Goal: Information Seeking & Learning: Find specific fact

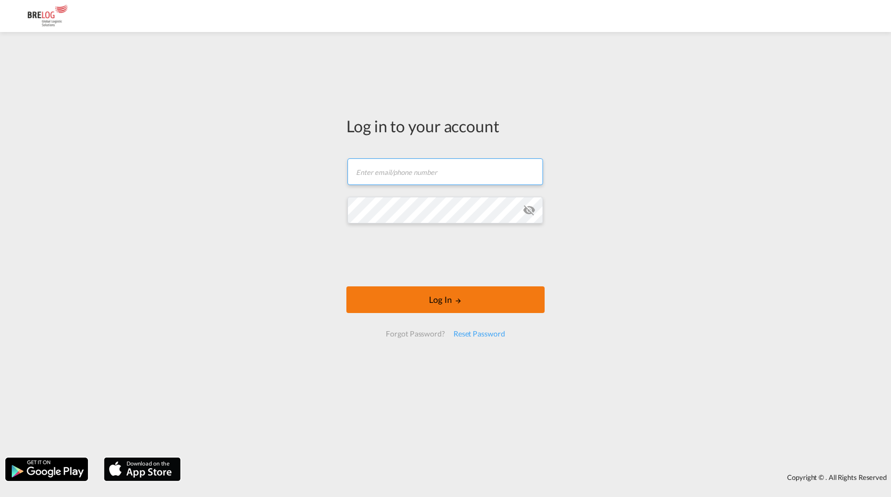
type input "[PERSON_NAME][EMAIL_ADDRESS][DOMAIN_NAME]"
click at [433, 302] on button "Log In" at bounding box center [445, 299] width 198 height 27
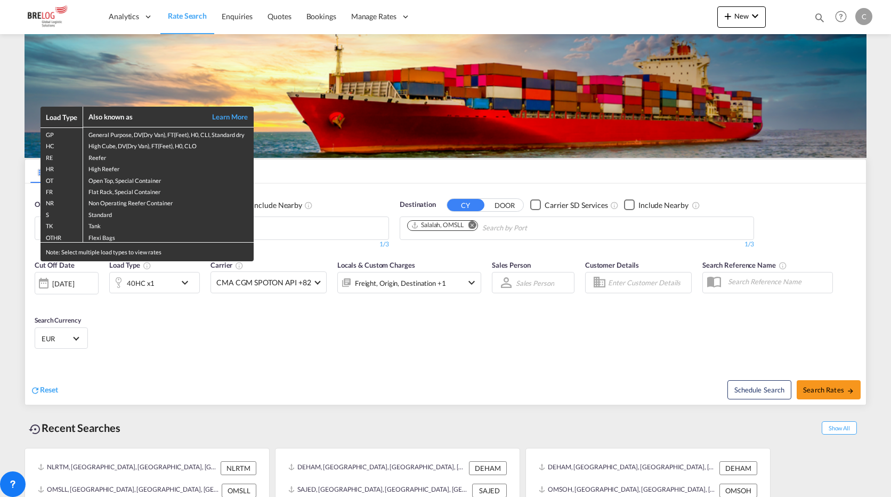
click at [183, 283] on div "Load Type Also known as Learn More GP General Purpose, DV(Dry Van), FT(Feet), H…" at bounding box center [445, 248] width 891 height 497
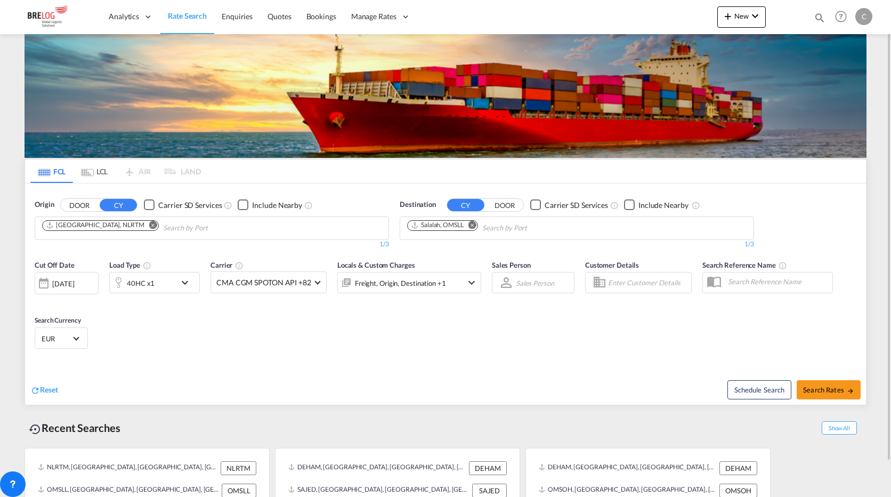
click at [184, 283] on md-icon "icon-chevron-down" at bounding box center [187, 282] width 18 height 13
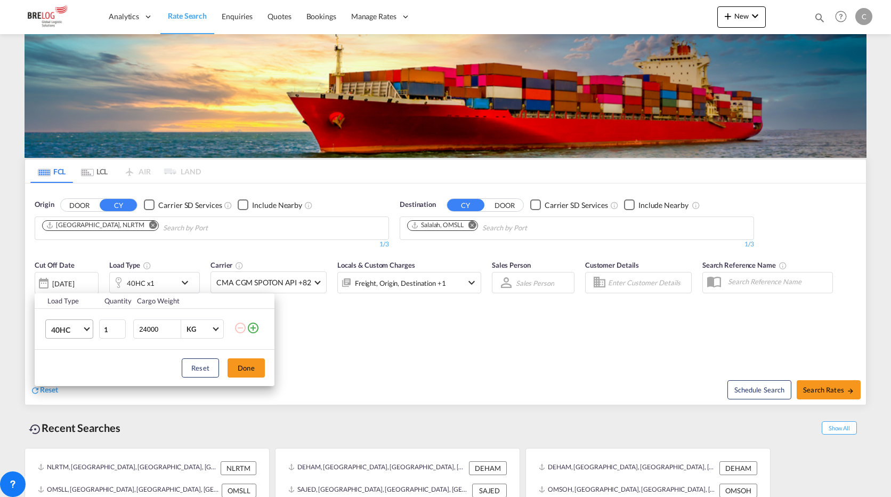
click at [86, 328] on span "Choose: \a40HC" at bounding box center [87, 328] width 6 height 6
click at [71, 284] on md-option "20GP" at bounding box center [79, 278] width 72 height 26
click at [473, 225] on div "Load Type Quantity Cargo Weight 20GP 1 24000 KG KG Load type addition is restri…" at bounding box center [445, 248] width 891 height 497
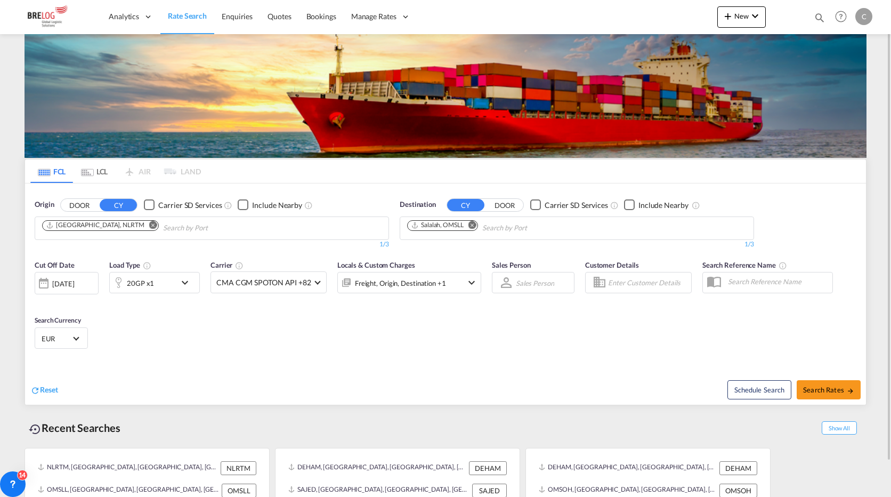
click at [474, 225] on md-icon "Remove" at bounding box center [472, 225] width 8 height 8
type input "[GEOGRAPHIC_DATA]"
click at [425, 251] on div "Cebu [GEOGRAPHIC_DATA] PHCEB" at bounding box center [489, 253] width 202 height 32
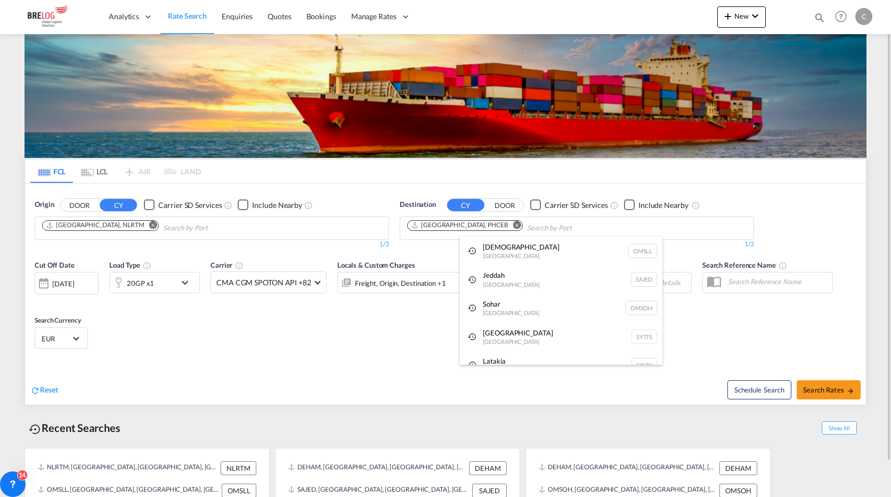
click at [642, 346] on div "[GEOGRAPHIC_DATA] [GEOGRAPHIC_DATA] SYTTS" at bounding box center [561, 336] width 202 height 29
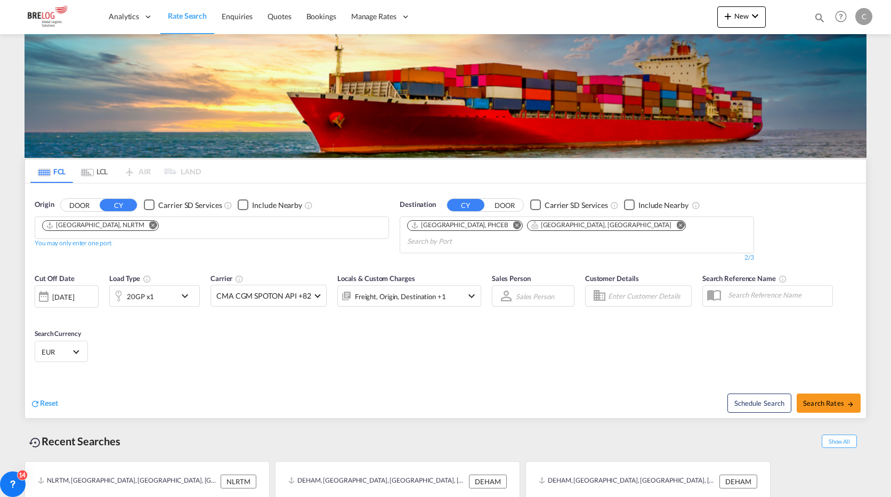
click at [676, 224] on md-icon "Remove" at bounding box center [680, 225] width 8 height 8
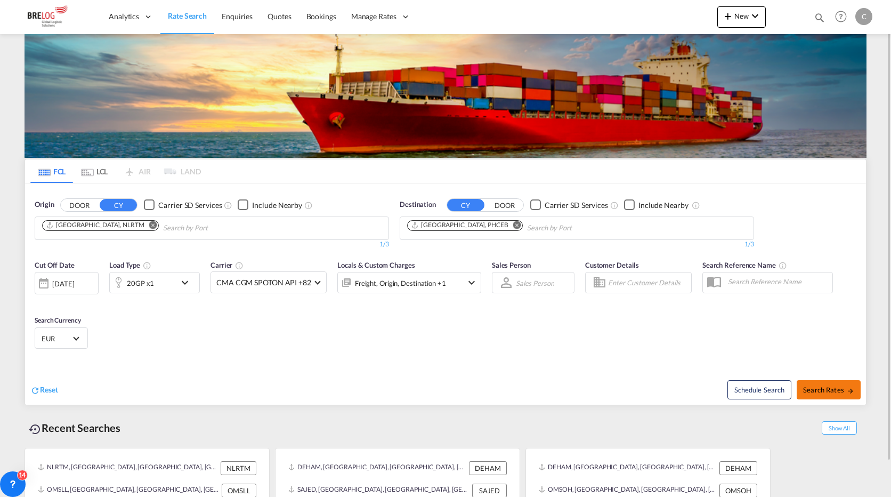
click at [830, 389] on span "Search Rates" at bounding box center [828, 389] width 51 height 9
type input "NLRTM to PHCEB / [DATE]"
